Goal: Task Accomplishment & Management: Complete application form

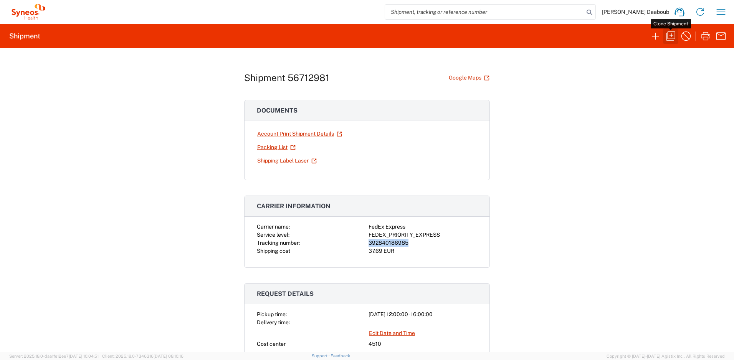
click at [667, 37] on icon "button" at bounding box center [670, 36] width 12 height 12
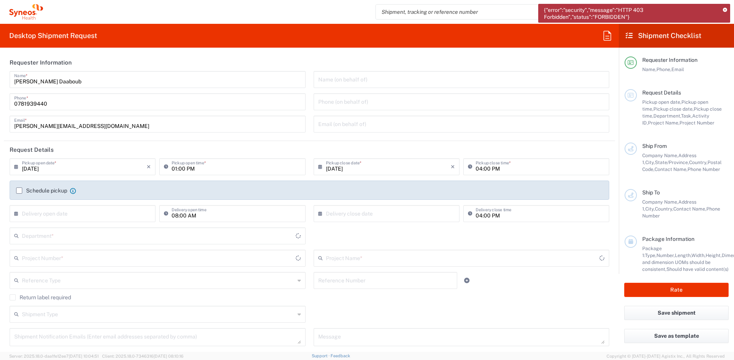
type input "[GEOGRAPHIC_DATA]"
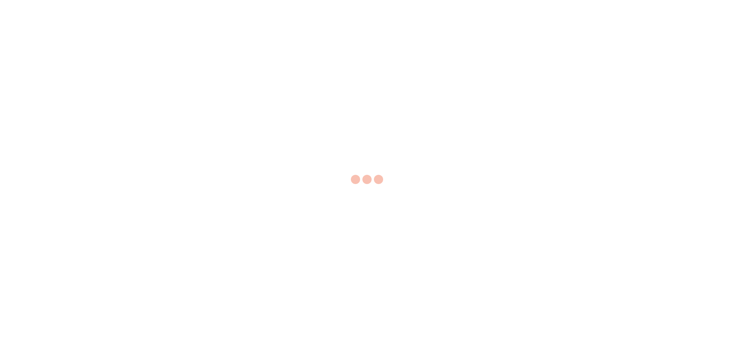
click at [726, 10] on div at bounding box center [367, 180] width 734 height 360
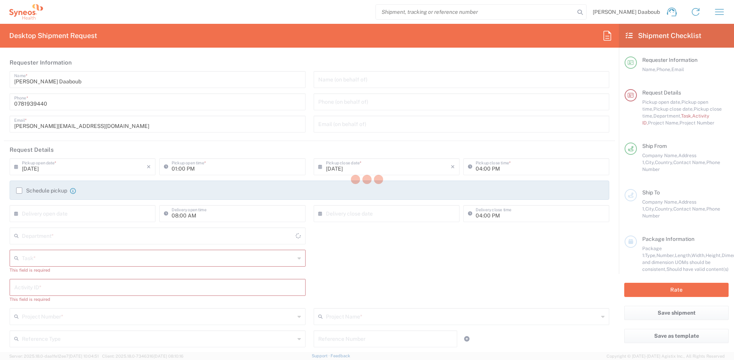
type input "[GEOGRAPHIC_DATA]"
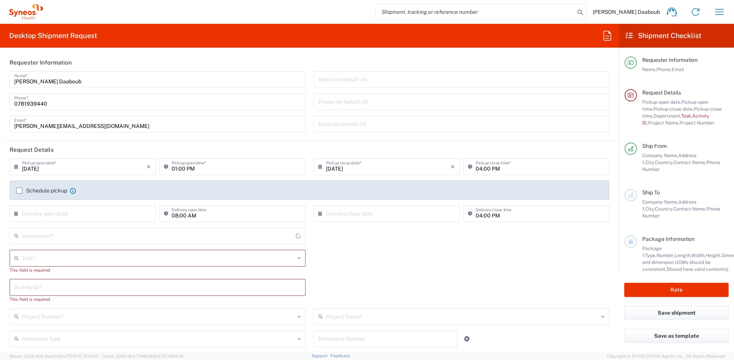
type input "4510"
type input "Syneos Health France SARL"
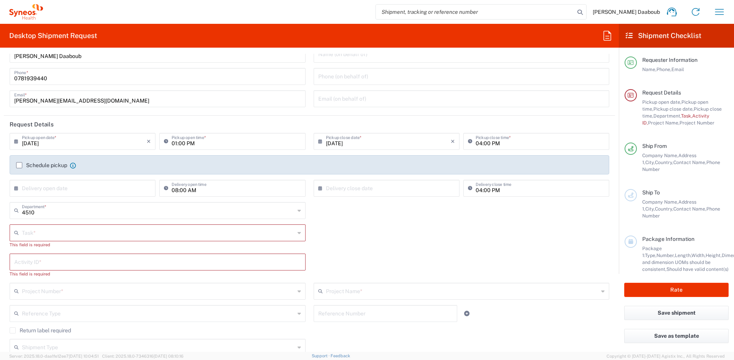
scroll to position [66, 0]
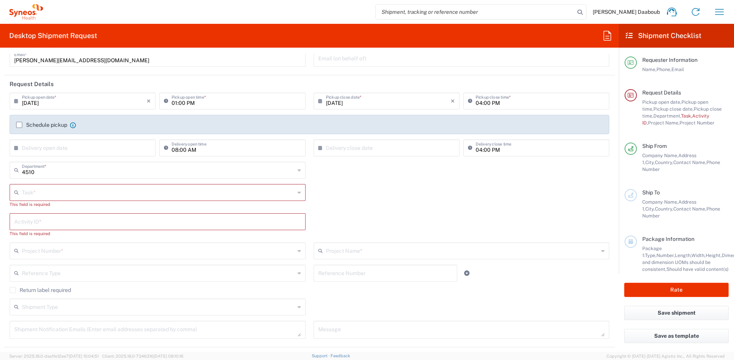
click at [42, 122] on label "Schedule pickup" at bounding box center [41, 125] width 51 height 6
click at [19, 125] on input "Schedule pickup" at bounding box center [19, 125] width 0 height 0
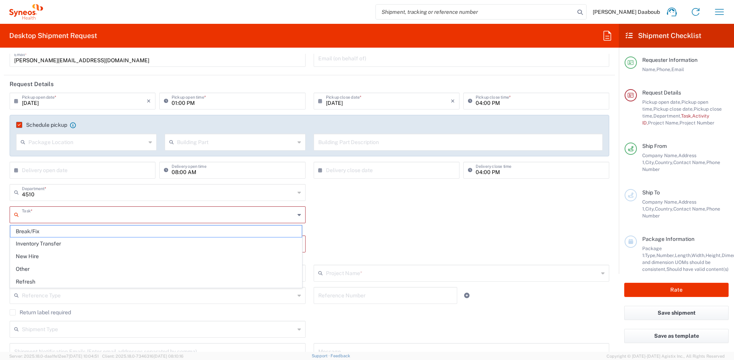
click at [41, 218] on input "text" at bounding box center [158, 213] width 273 height 13
click at [55, 241] on span "Inventory Transfer" at bounding box center [155, 244] width 291 height 12
type input "Inventory Transfer"
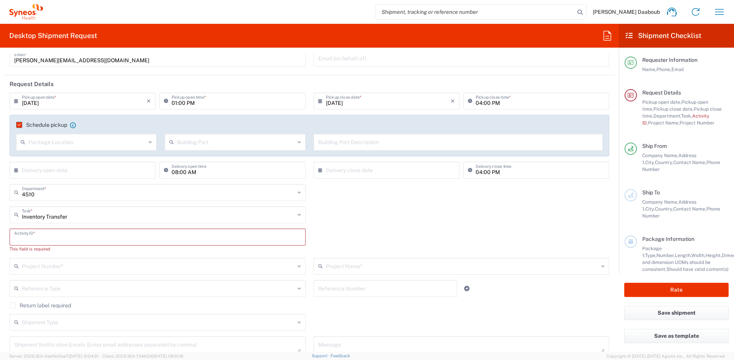
click at [47, 236] on input "text" at bounding box center [157, 236] width 287 height 13
type input "245096"
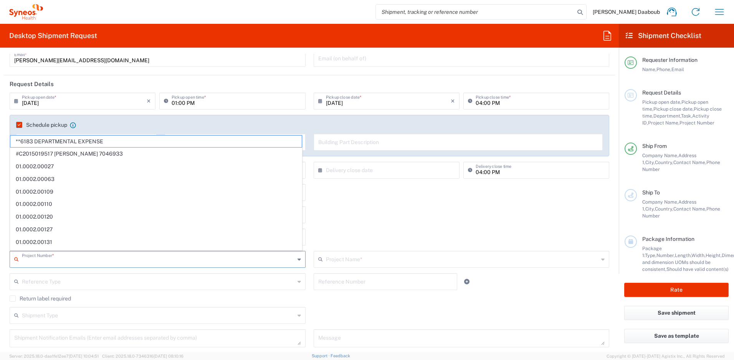
click at [36, 264] on input "text" at bounding box center [158, 258] width 273 height 13
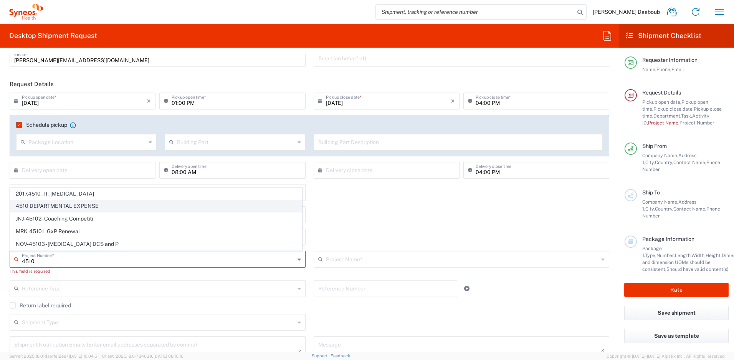
click at [46, 207] on span "4510 DEPARTMENTAL EXPENSE" at bounding box center [155, 206] width 291 height 12
type input "4510 DEPARTMENTAL EXPENSE"
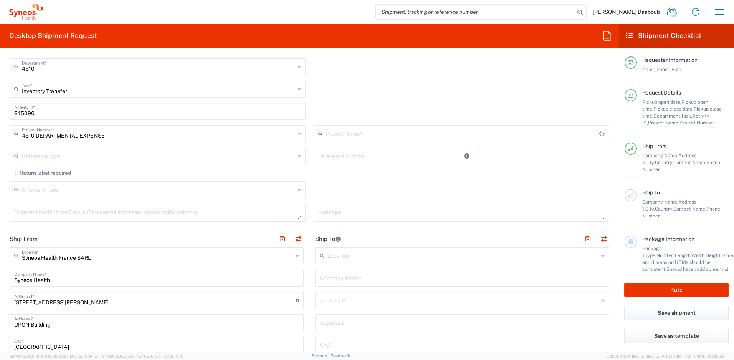
scroll to position [209, 0]
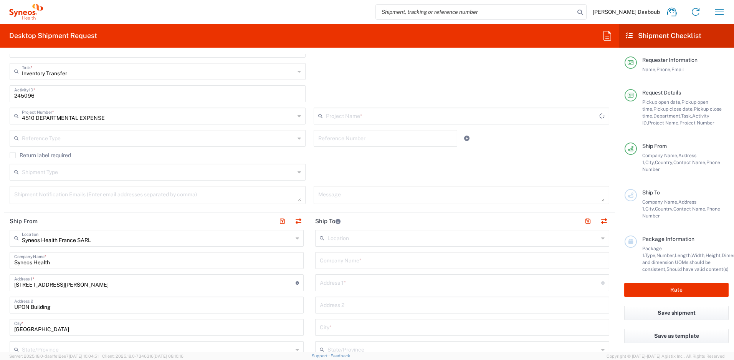
type input "4510 DEPARTMENTAL EXPENSE"
click at [356, 256] on input "text" at bounding box center [462, 259] width 285 height 13
click at [338, 263] on input "text" at bounding box center [462, 259] width 285 height 13
paste input "[PERSON_NAME]"
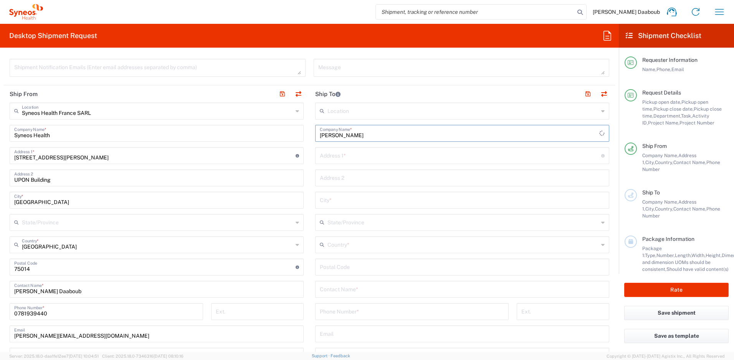
scroll to position [348, 0]
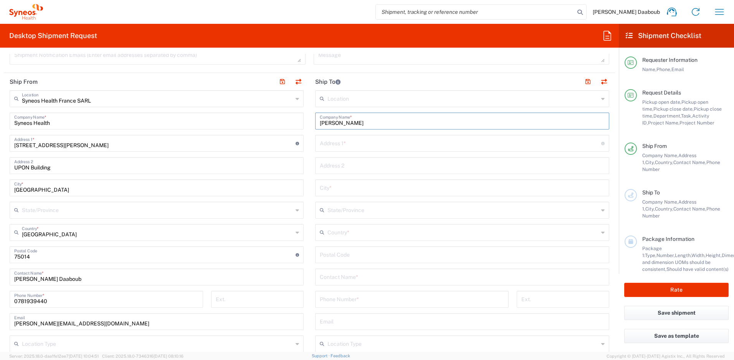
type input "[PERSON_NAME]"
click at [353, 279] on input "text" at bounding box center [462, 275] width 285 height 13
paste input "[PERSON_NAME]"
type input "[PERSON_NAME]"
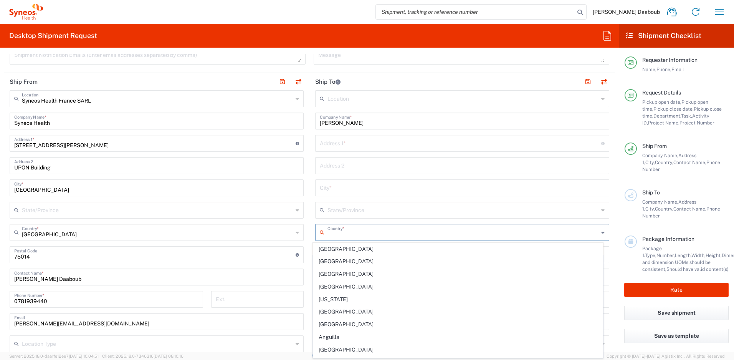
click at [342, 231] on input "text" at bounding box center [462, 231] width 271 height 13
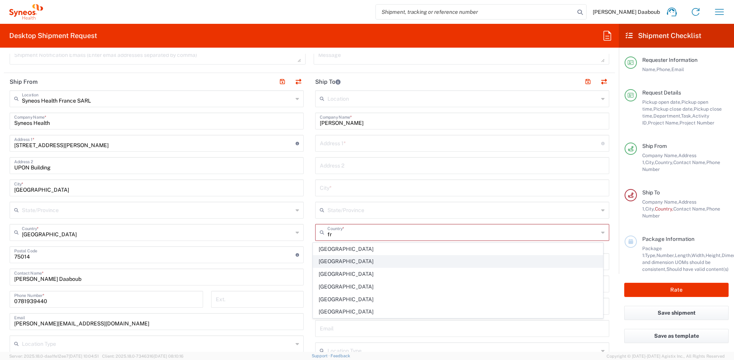
click at [331, 260] on span "[GEOGRAPHIC_DATA]" at bounding box center [458, 261] width 290 height 12
type input "[GEOGRAPHIC_DATA]"
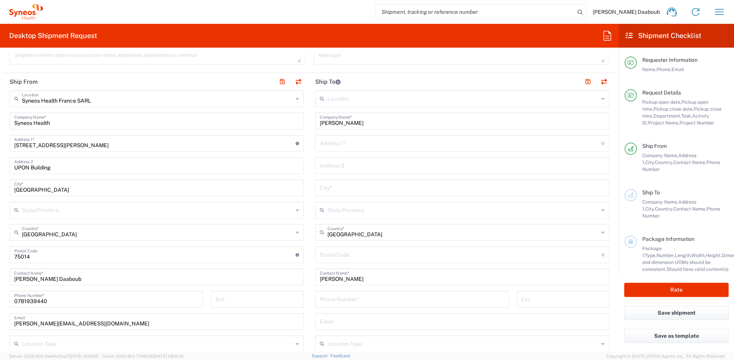
click at [372, 145] on input "text" at bounding box center [460, 142] width 281 height 13
paste input "[STREET_ADDRESS] Martin"
type input "[STREET_ADDRESS] Martin"
click at [331, 190] on input "text" at bounding box center [462, 186] width 285 height 13
paste input "Valbonne"
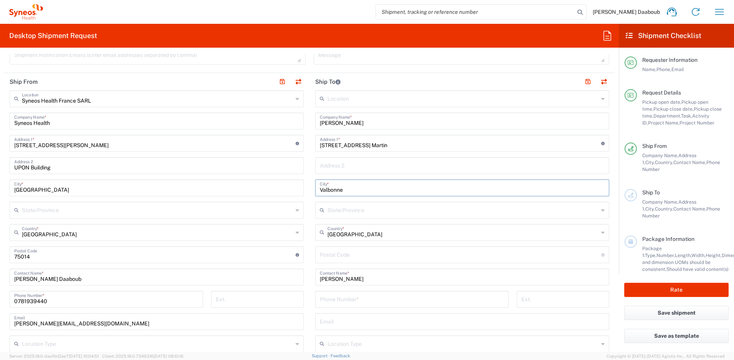
type input "Valbonne"
click at [333, 256] on input "undefined" at bounding box center [460, 253] width 281 height 13
paste input "06560"
type input "06560"
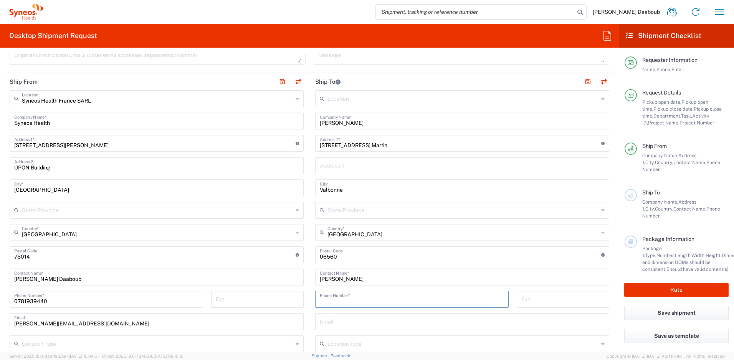
click at [395, 299] on input "tel" at bounding box center [412, 298] width 184 height 13
paste input "0618487371"
type input "0618487371"
click at [352, 324] on input "text" at bounding box center [462, 320] width 285 height 13
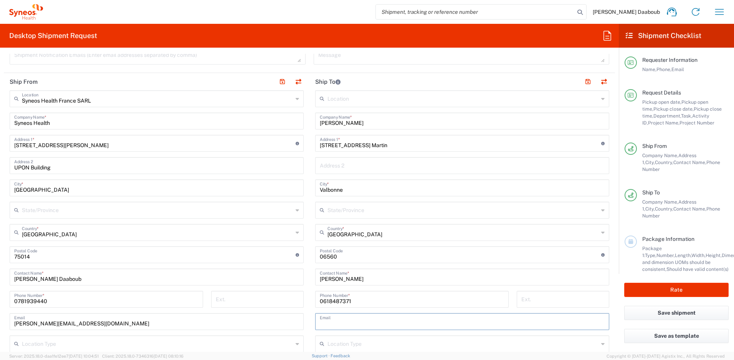
paste input "[PERSON_NAME][EMAIL_ADDRESS][DOMAIN_NAME]"
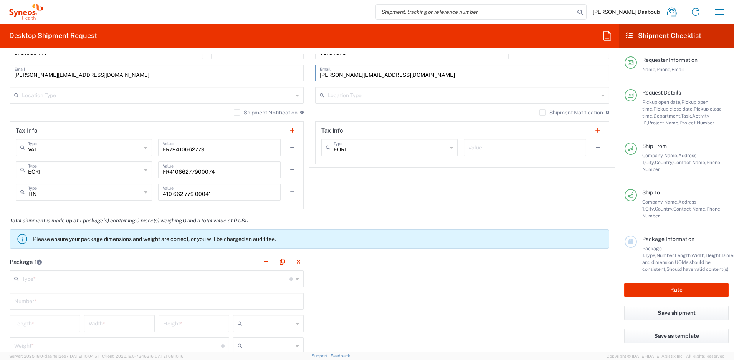
type input "[PERSON_NAME][EMAIL_ADDRESS][DOMAIN_NAME]"
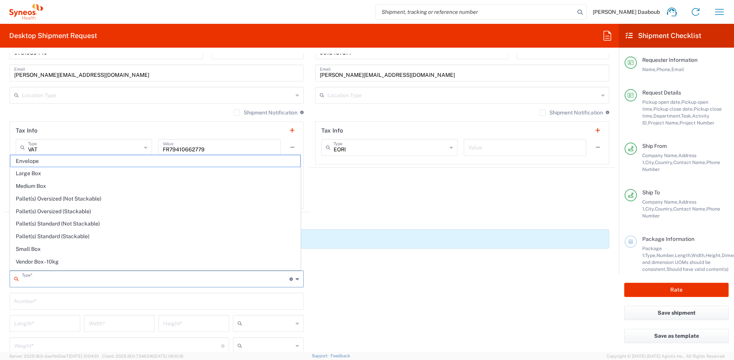
click at [68, 276] on input "text" at bounding box center [156, 277] width 268 height 13
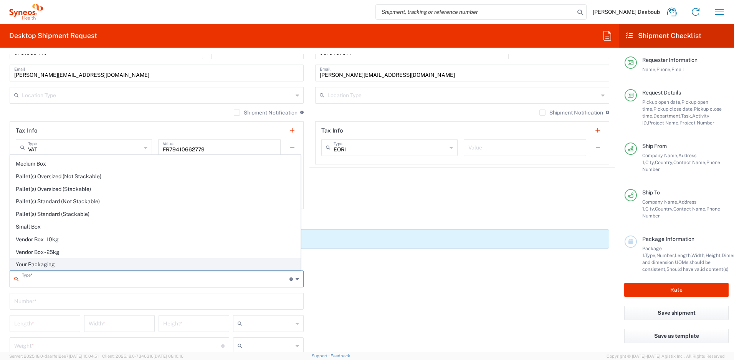
scroll to position [23, 0]
click at [41, 264] on span "Your Packaging" at bounding box center [155, 263] width 290 height 12
type input "Your Packaging"
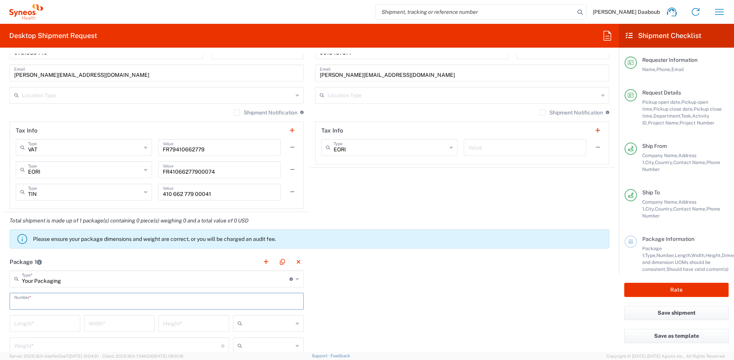
click at [41, 297] on input "text" at bounding box center [156, 300] width 285 height 13
type input "1"
click at [290, 322] on div at bounding box center [268, 323] width 71 height 17
click at [241, 284] on span "cm" at bounding box center [265, 283] width 68 height 12
type input "cm"
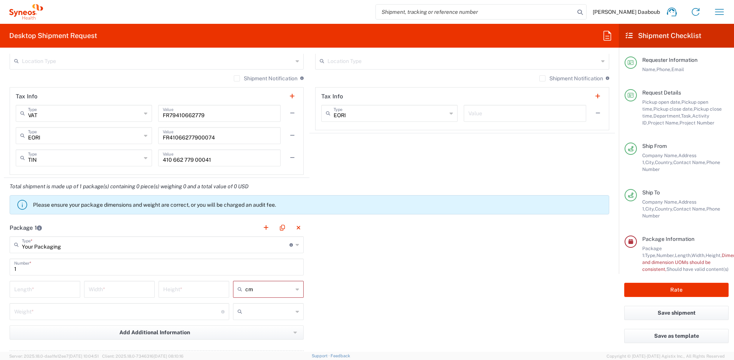
scroll to position [663, 0]
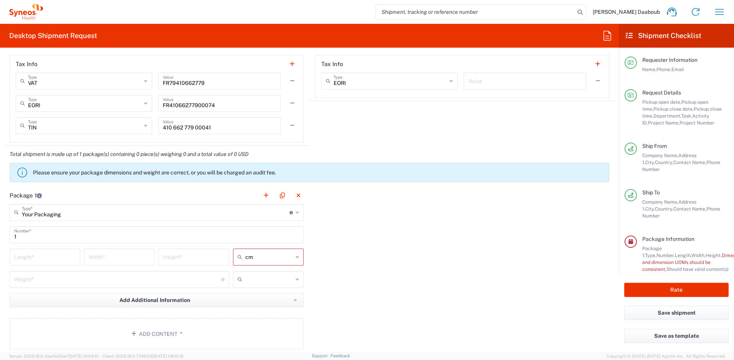
click at [251, 278] on input "text" at bounding box center [269, 279] width 48 height 12
click at [250, 295] on span "kgs" at bounding box center [265, 296] width 68 height 12
type input "kgs"
click at [53, 258] on input "number" at bounding box center [44, 255] width 61 height 13
type input "50"
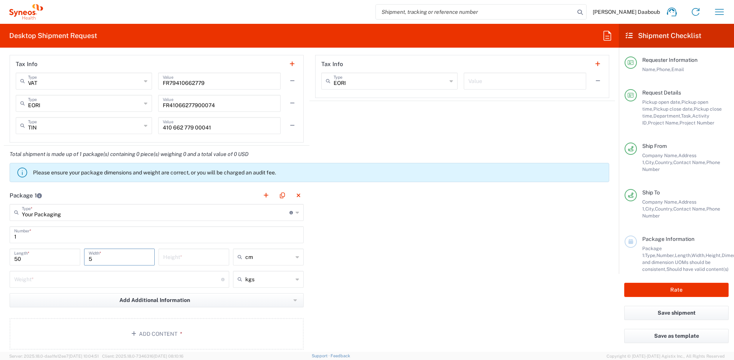
type input "5"
type input "10"
click at [78, 276] on input "number" at bounding box center [117, 278] width 207 height 13
type input "3"
click at [133, 333] on icon "button" at bounding box center [135, 333] width 8 height 5
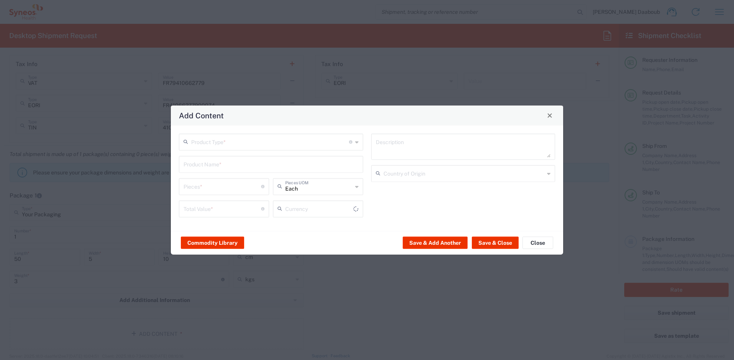
type input "US Dollar"
drag, startPoint x: 230, startPoint y: 150, endPoint x: 232, endPoint y: 142, distance: 8.2
click at [230, 150] on div "Product Type * Document: Paper document generated internally by Syneos, a clien…" at bounding box center [271, 177] width 192 height 89
click at [232, 142] on input "text" at bounding box center [270, 140] width 158 height 13
click at [215, 171] on span "General Commodity" at bounding box center [271, 171] width 183 height 12
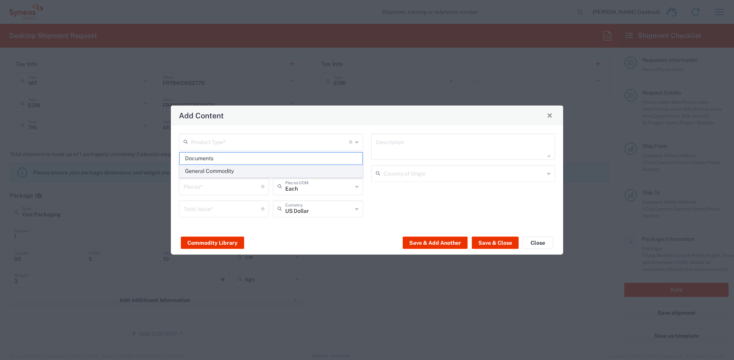
type input "General Commodity"
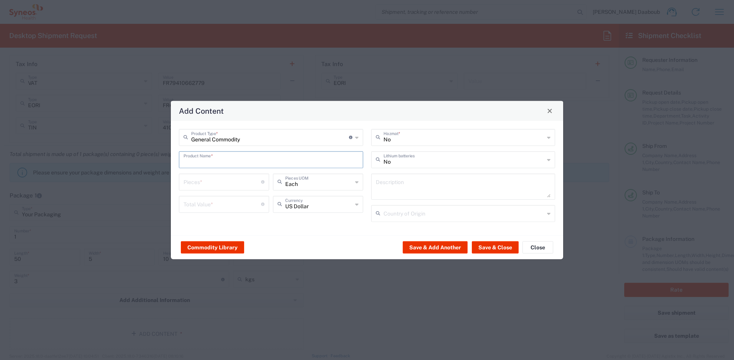
click at [216, 159] on input "text" at bounding box center [270, 158] width 175 height 13
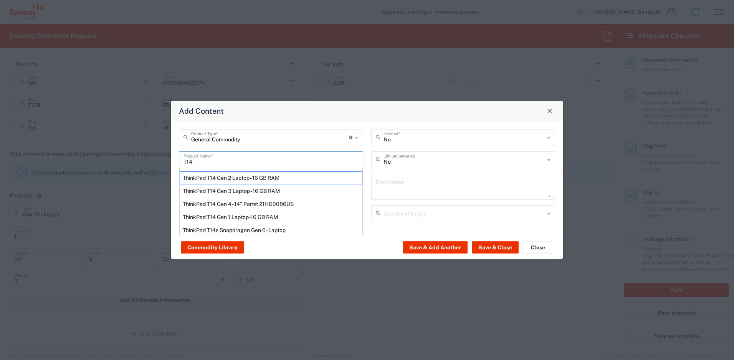
click at [219, 173] on div "ThinkPad T14 Gen 2 Laptop - 16 GB RAM" at bounding box center [271, 177] width 183 height 13
type input "ThinkPad T14 Gen 2 Laptop - 16 GB RAM"
type input "1"
type textarea "Intel Core i7-1156G7 vProÂ® Processor - 14"- 16 GB RAM - 512 GB SSD"
type input "[GEOGRAPHIC_DATA]"
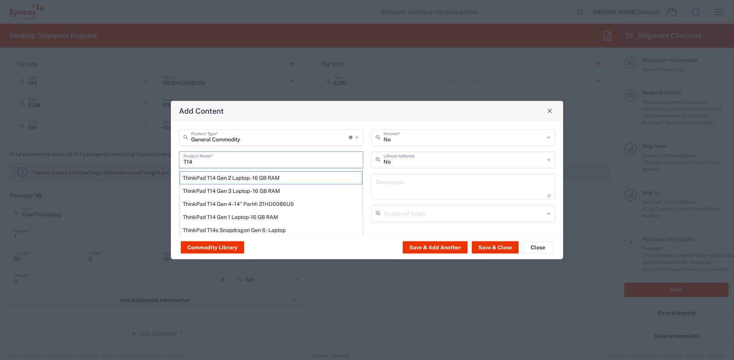
type input "Yes"
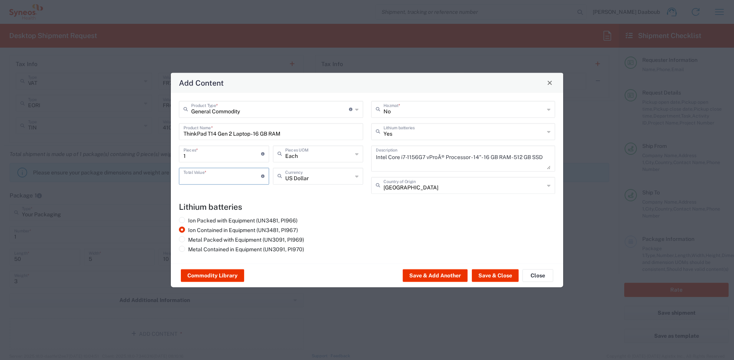
click at [210, 177] on input "number" at bounding box center [222, 175] width 78 height 13
type input "500"
click at [500, 266] on div "Commodity Library Save & Add Another Save & Close Close" at bounding box center [367, 275] width 392 height 24
click at [497, 269] on button "Save & Close" at bounding box center [495, 275] width 47 height 12
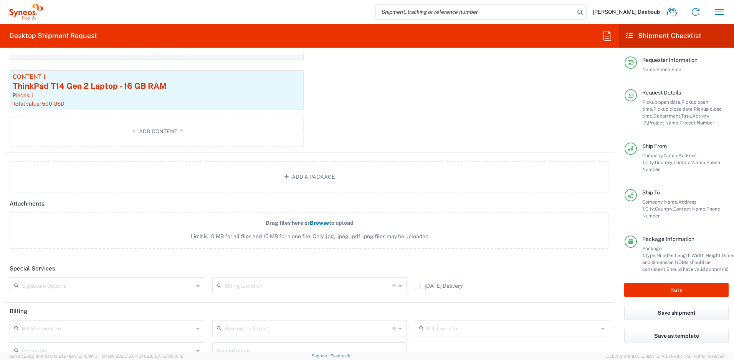
scroll to position [971, 0]
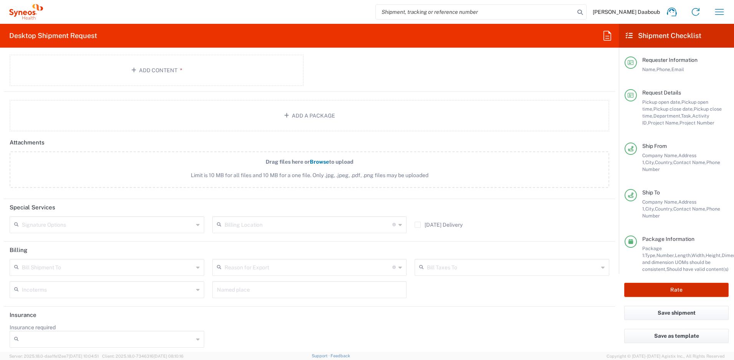
click at [635, 291] on button "Rate" at bounding box center [676, 290] width 104 height 14
type input "4510 DEPARTMENTAL EXPENSE"
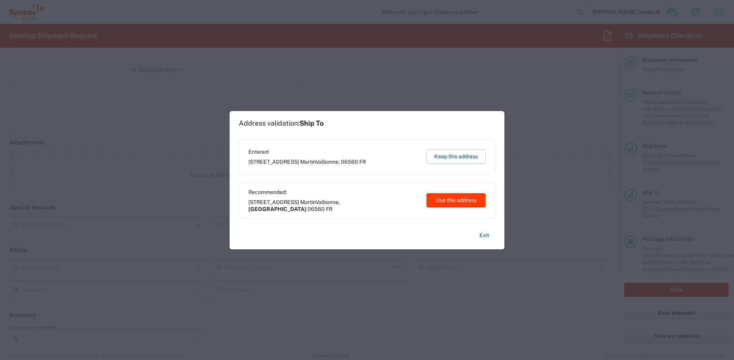
click at [455, 203] on button "Use this address" at bounding box center [455, 200] width 59 height 14
type input "[GEOGRAPHIC_DATA]"
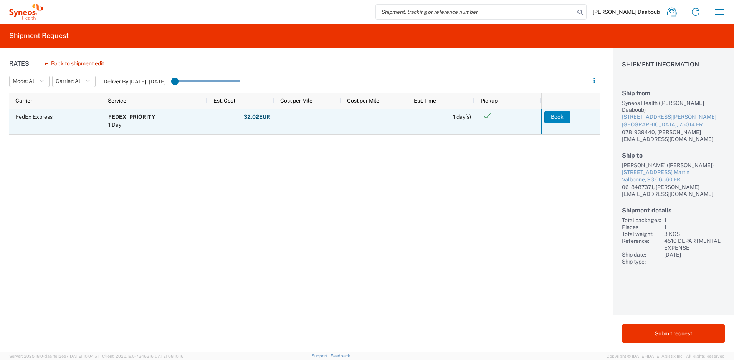
click at [557, 118] on button "Book" at bounding box center [557, 117] width 26 height 12
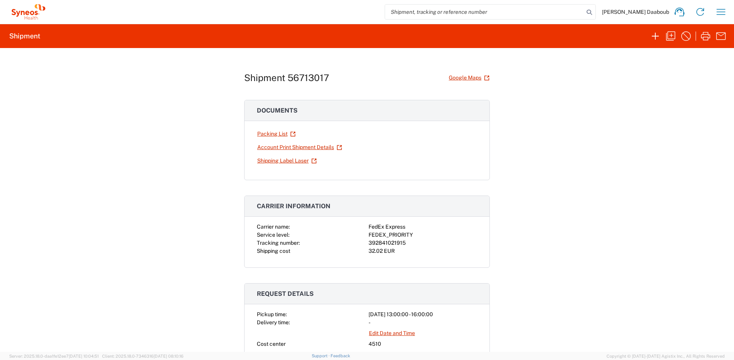
drag, startPoint x: 428, startPoint y: 275, endPoint x: 419, endPoint y: 267, distance: 12.2
click at [392, 242] on div "392841021915" at bounding box center [422, 243] width 109 height 8
copy div "392841021915"
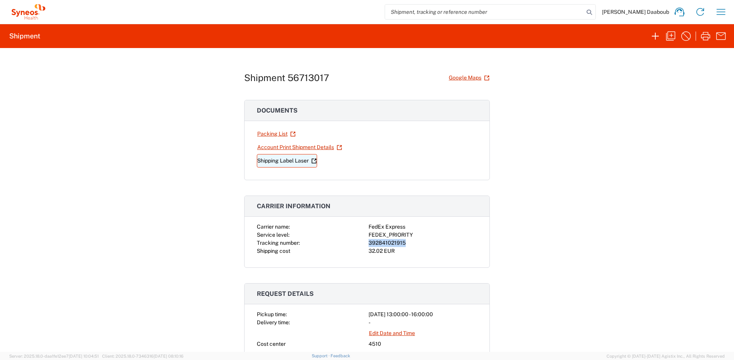
click at [274, 160] on link "Shipping Label Laser" at bounding box center [287, 160] width 60 height 13
